Goal: Information Seeking & Learning: Learn about a topic

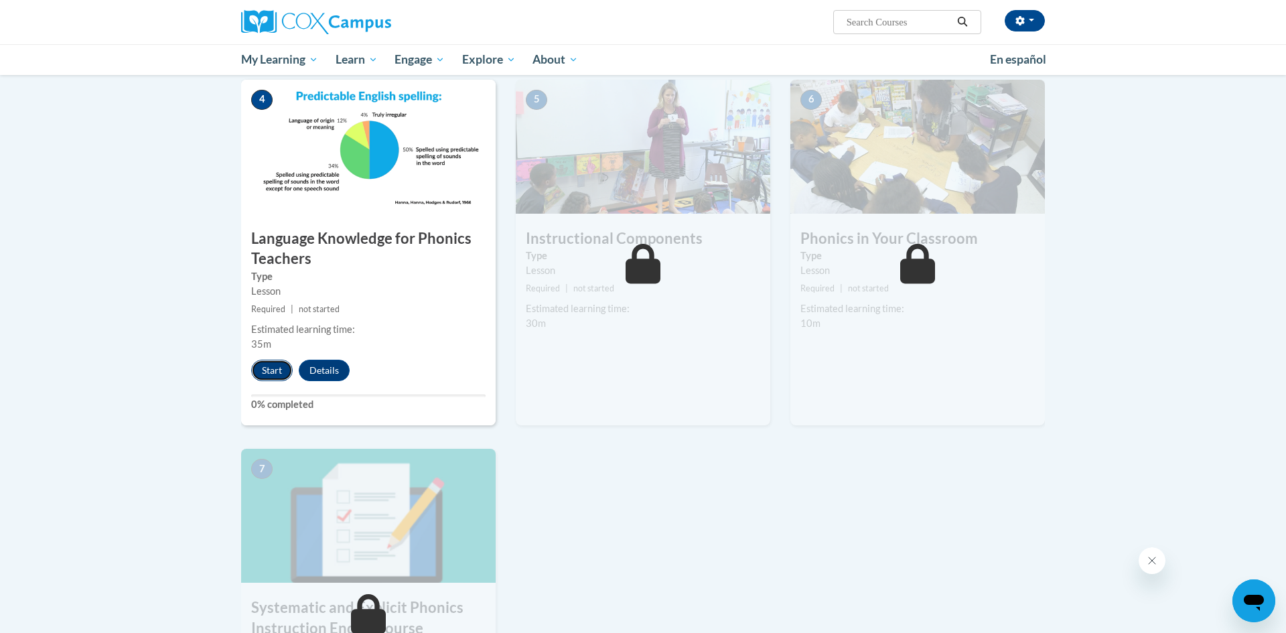
click at [274, 370] on button "Start" at bounding box center [272, 370] width 42 height 21
